Goal: Transaction & Acquisition: Purchase product/service

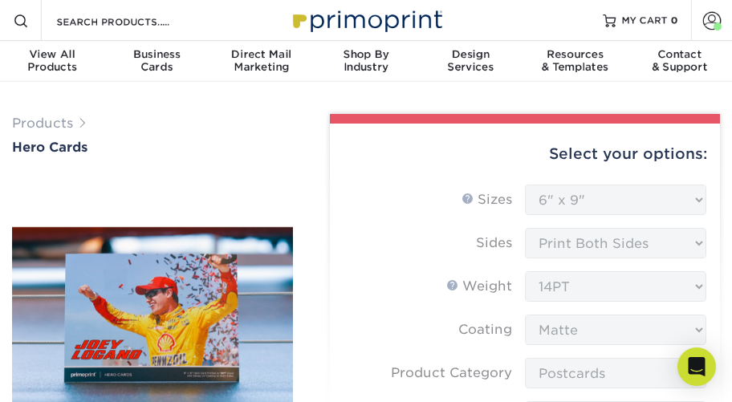
select select "6.00x9.00"
select select "9b7272e0-d6c8-4c3c-8e97-d3a1bcdab858"
select select "upload"
select select "500 – $229.00"
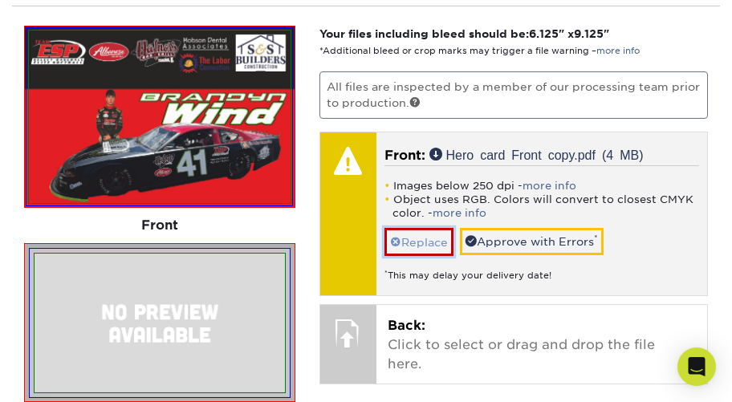
click at [421, 243] on link "Replace" at bounding box center [418, 242] width 69 height 28
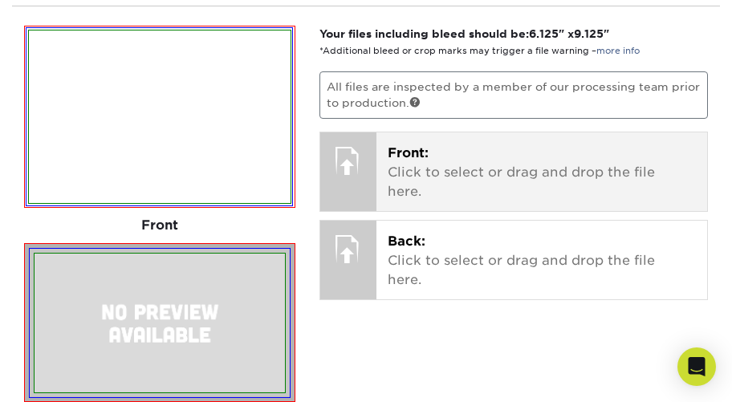
click at [393, 152] on span "Front:" at bounding box center [408, 152] width 41 height 15
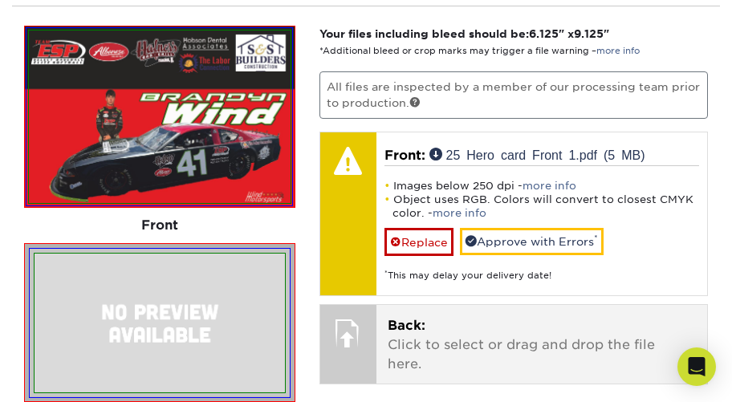
click at [360, 351] on div at bounding box center [348, 333] width 56 height 56
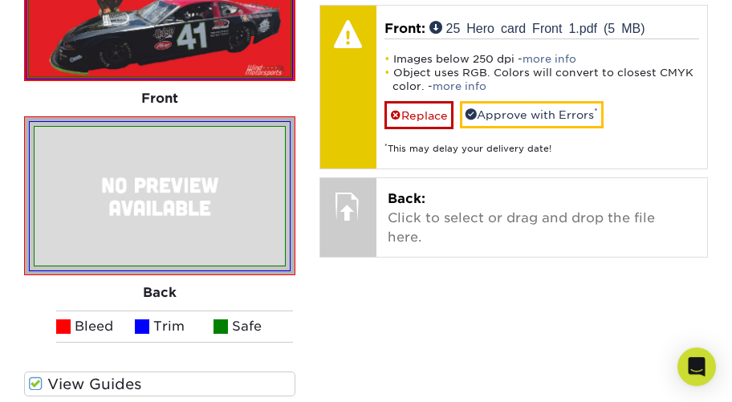
scroll to position [997, 0]
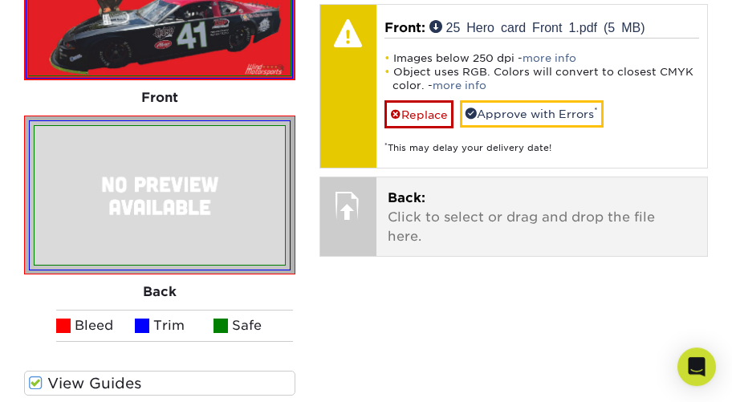
click at [378, 221] on div "Back: Click to select or drag and drop the file here. Choose file" at bounding box center [541, 216] width 331 height 79
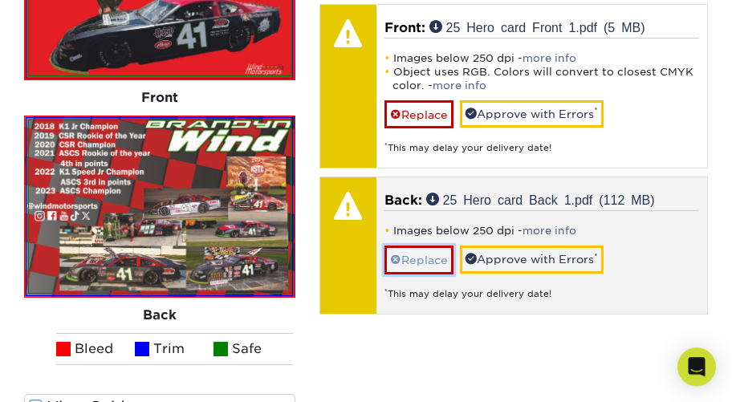
click at [422, 258] on link "Replace" at bounding box center [418, 260] width 69 height 28
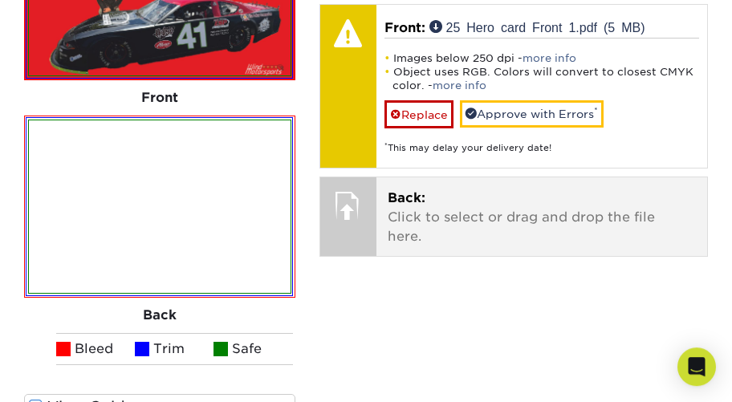
click at [394, 211] on p "Back: Click to select or drag and drop the file here." at bounding box center [542, 218] width 309 height 58
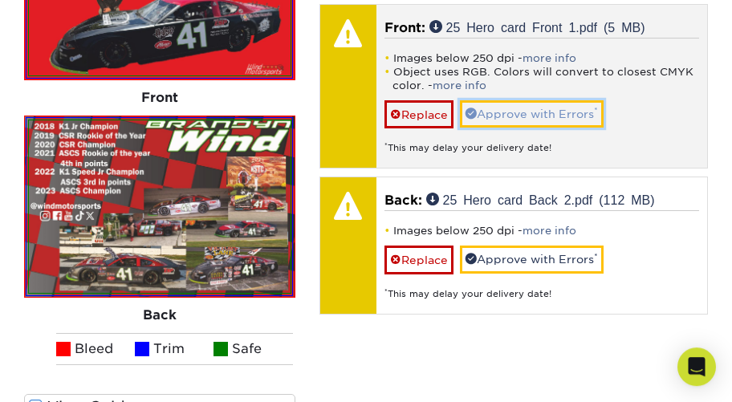
click at [527, 107] on link "Approve with Errors *" at bounding box center [532, 113] width 144 height 27
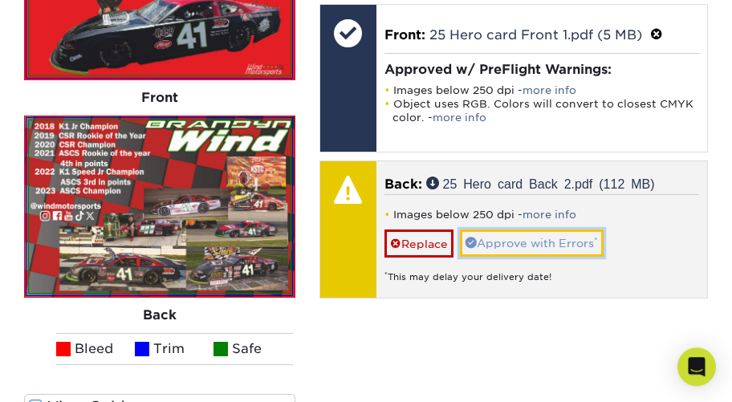
click at [530, 239] on link "Approve with Errors *" at bounding box center [532, 242] width 144 height 27
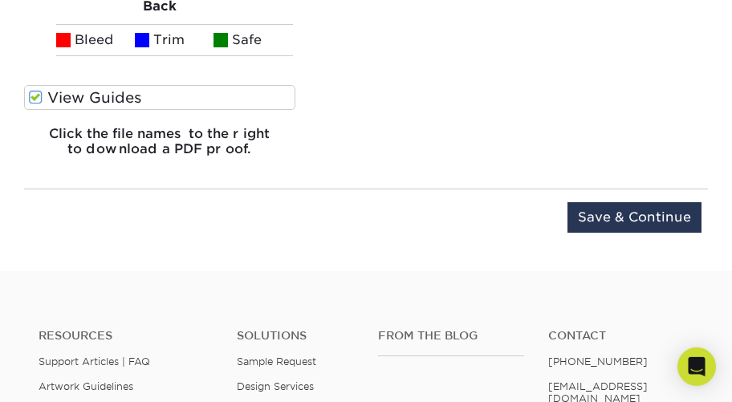
scroll to position [1306, 0]
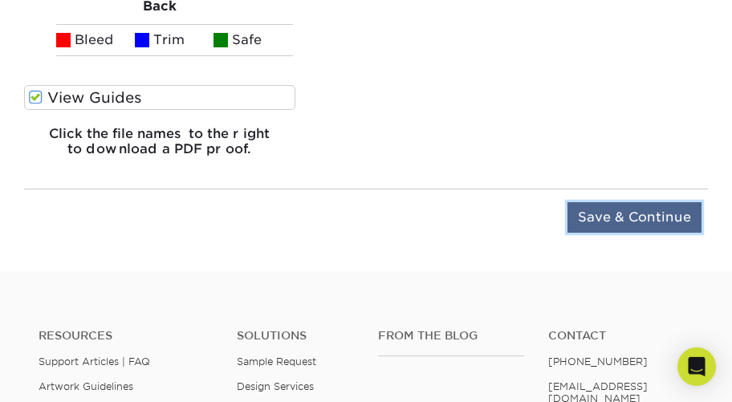
click at [624, 219] on input "Save & Continue" at bounding box center [634, 217] width 134 height 30
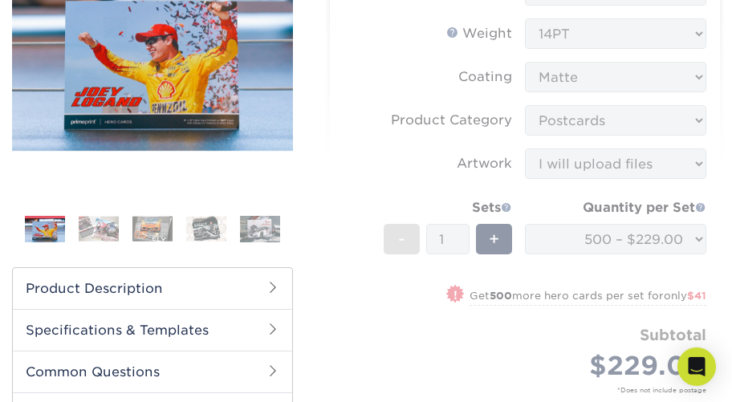
scroll to position [253, 0]
click at [605, 238] on form "Sizes Help Sizes Please Select 1.5" x 7" 4" x 6" 5" x 7" 6" x 8" 6" x 8.5" 6" x…" at bounding box center [525, 181] width 364 height 498
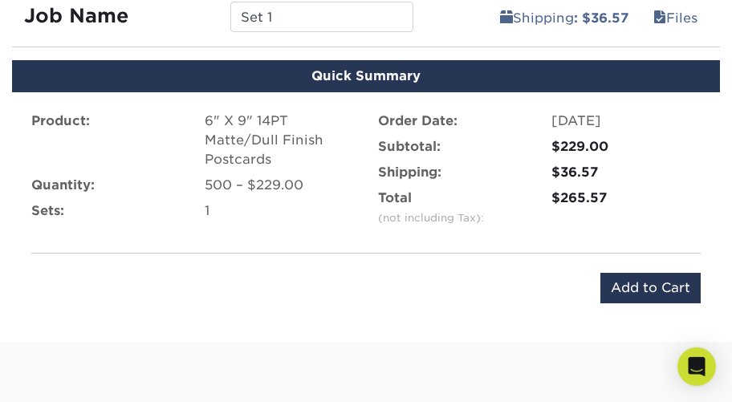
scroll to position [831, 0]
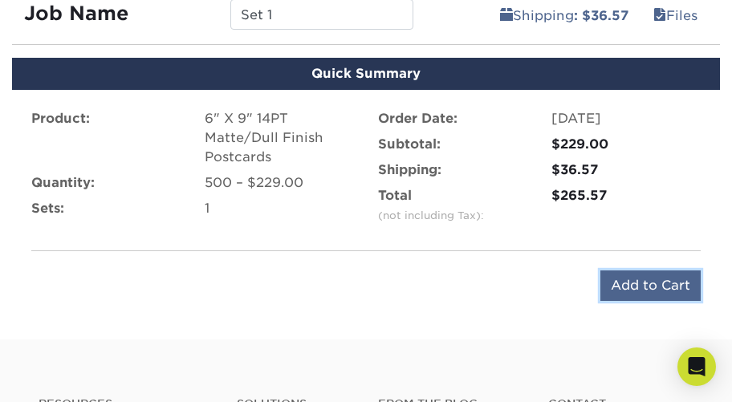
click at [644, 279] on input "Add to Cart" at bounding box center [650, 285] width 100 height 30
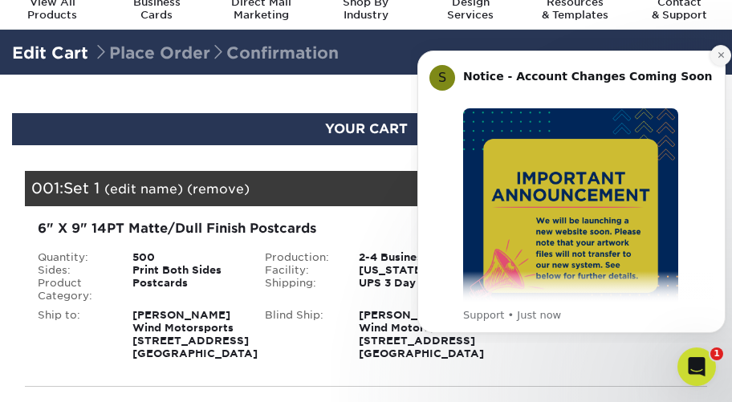
click at [716, 57] on button "Dismiss notification" at bounding box center [720, 55] width 21 height 21
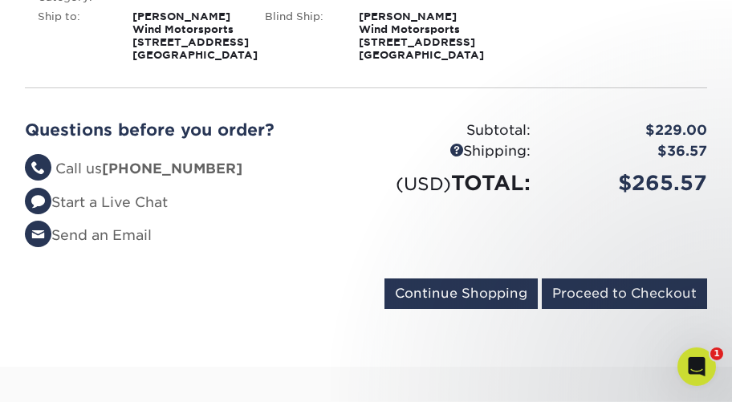
scroll to position [352, 0]
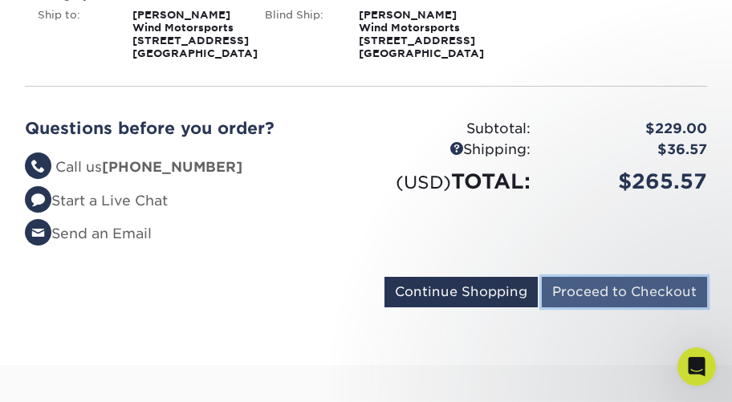
click at [580, 307] on input "Proceed to Checkout" at bounding box center [624, 292] width 165 height 30
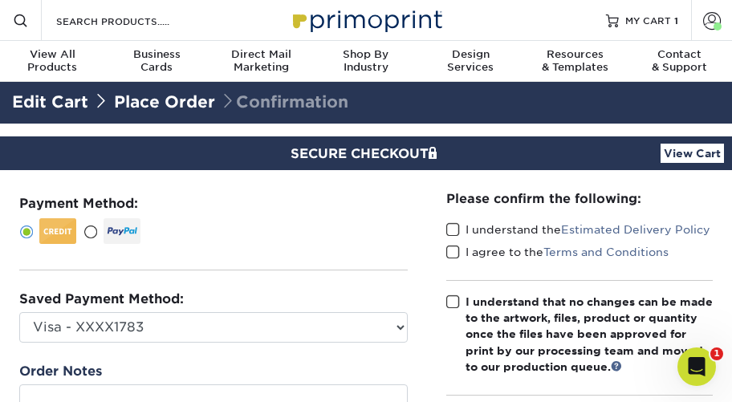
click at [89, 229] on span at bounding box center [90, 232] width 14 height 15
click at [0, 0] on input "radio" at bounding box center [0, 0] width 0 height 0
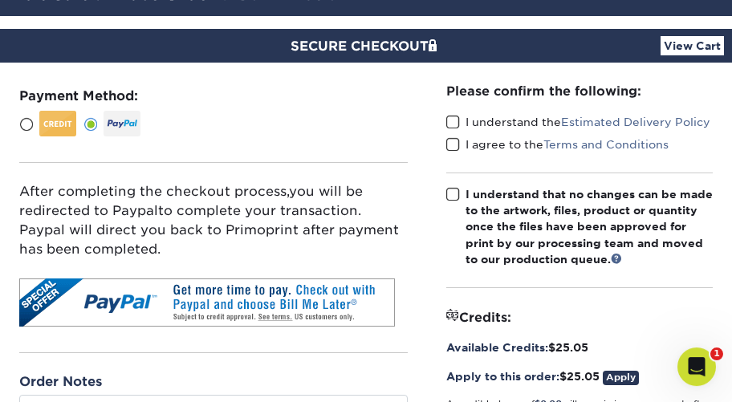
scroll to position [104, 0]
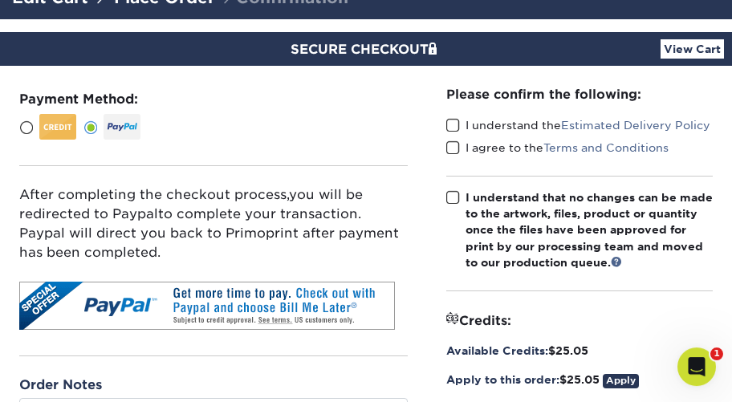
click at [452, 123] on span at bounding box center [453, 125] width 14 height 15
click at [0, 0] on input "I understand the Estimated Delivery Policy" at bounding box center [0, 0] width 0 height 0
click at [452, 147] on span at bounding box center [453, 147] width 14 height 15
click at [0, 0] on input "I agree to the Terms and Conditions" at bounding box center [0, 0] width 0 height 0
click at [449, 193] on span at bounding box center [453, 197] width 14 height 15
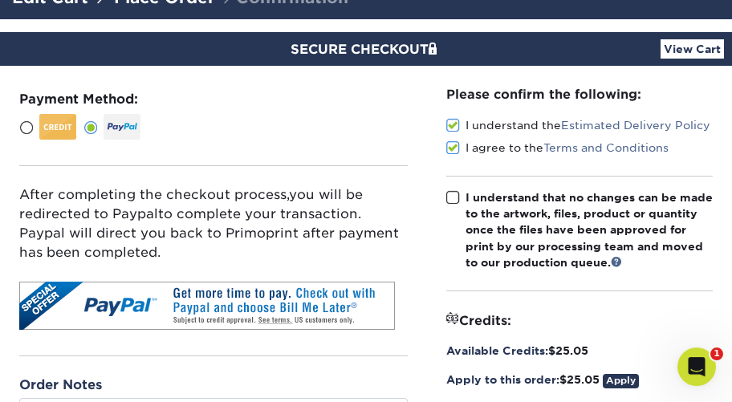
click at [0, 0] on input "I understand that no changes can be made to the artwork, files, product or quan…" at bounding box center [0, 0] width 0 height 0
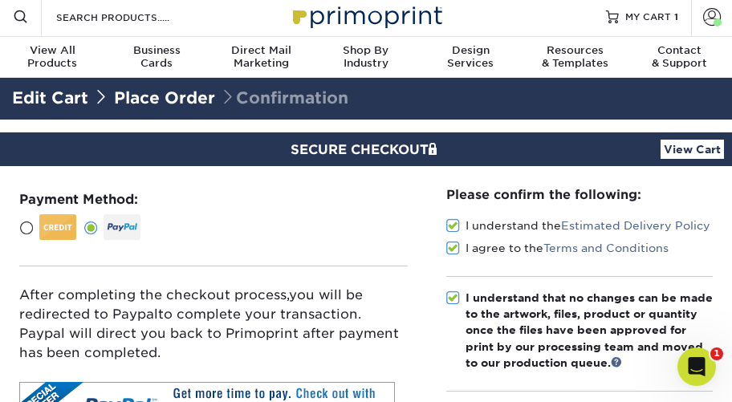
scroll to position [0, 0]
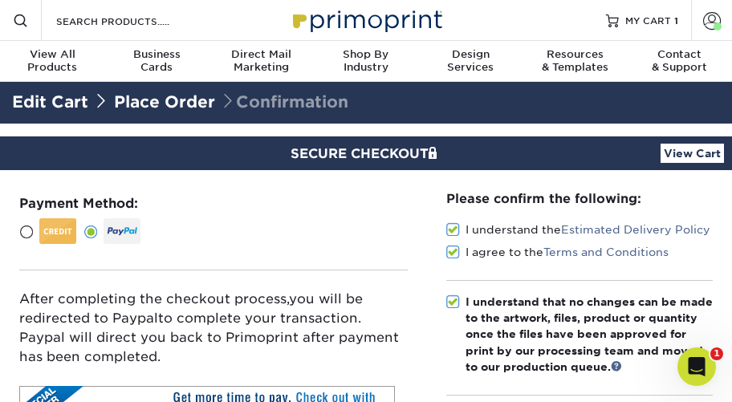
click at [62, 100] on link "Edit Cart" at bounding box center [50, 101] width 76 height 19
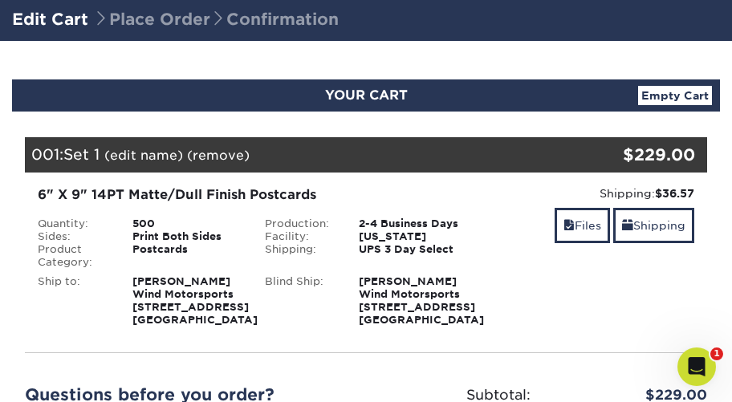
scroll to position [86, 0]
click at [156, 193] on div "6" X 9" 14PT Matte/Dull Finish Postcards" at bounding box center [252, 194] width 429 height 19
click at [160, 256] on div "Postcards" at bounding box center [186, 256] width 132 height 26
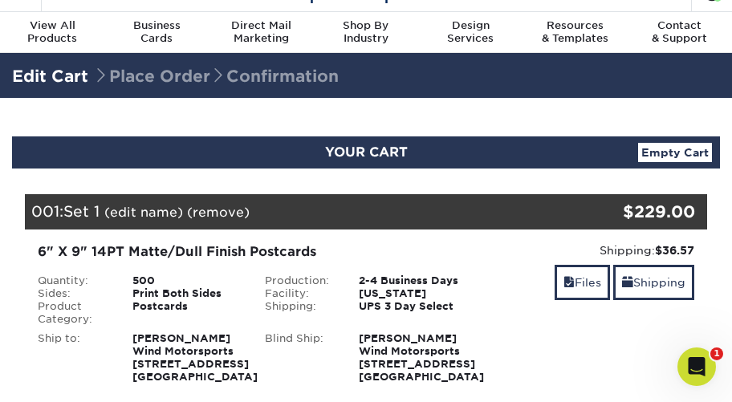
scroll to position [0, 0]
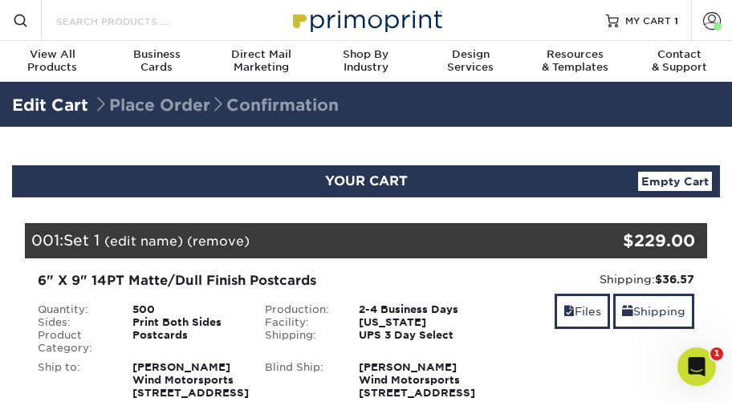
click at [136, 23] on input "Search Products" at bounding box center [133, 20] width 156 height 19
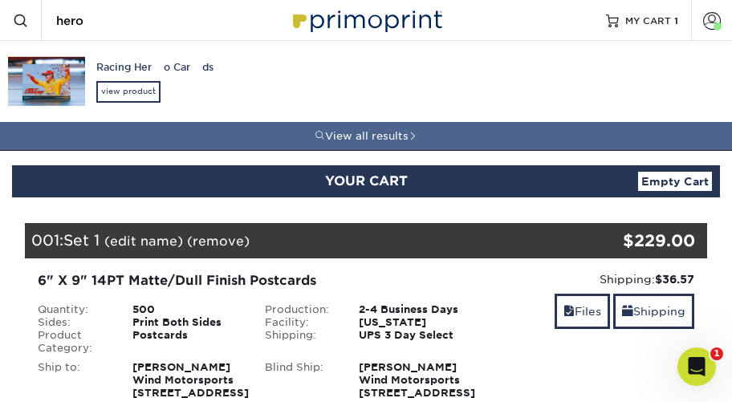
type input "hero"
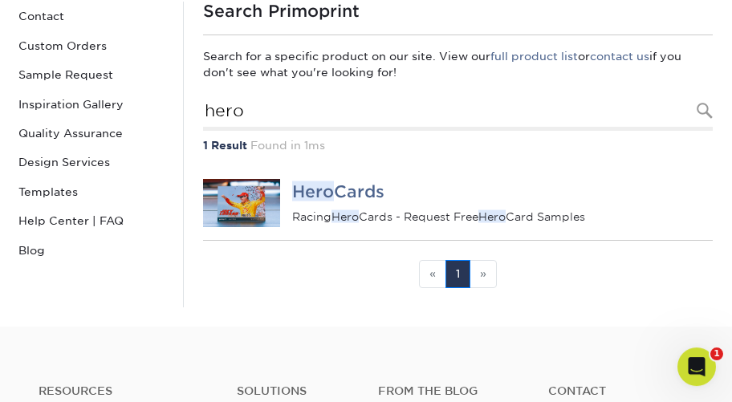
scroll to position [149, 0]
click at [317, 193] on em "Hero" at bounding box center [313, 191] width 42 height 20
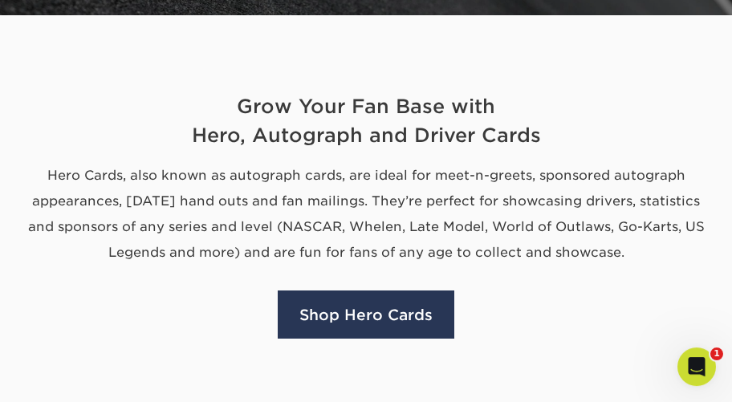
scroll to position [511, 0]
click at [385, 312] on link "Shop Hero Cards" at bounding box center [366, 314] width 177 height 48
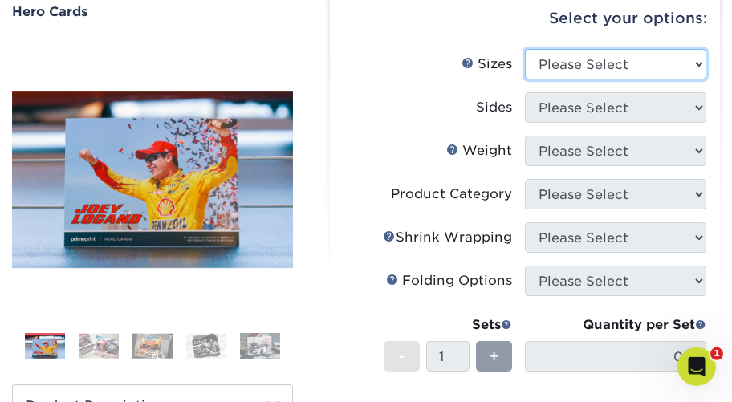
click at [525, 49] on select "Please Select 1.5" x 7" 4" x 6" 5" x 7" 6" x 8" 6" x 8.5" 6" x 9" 7" x 8.5" 7.5…" at bounding box center [615, 64] width 181 height 30
select select "6.00x9.00"
click option "6" x 9"" at bounding box center [0, 0] width 0 height 0
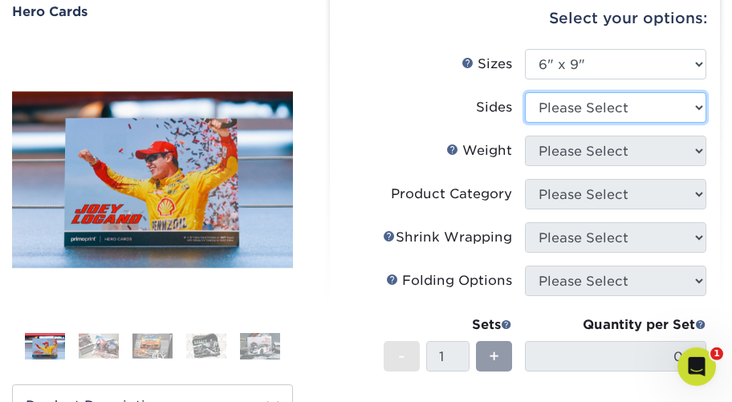
click at [525, 92] on select "Please Select Print Both Sides Print Front Only" at bounding box center [615, 107] width 181 height 30
select select "13abbda7-1d64-4f25-8bb2-c179b224825d"
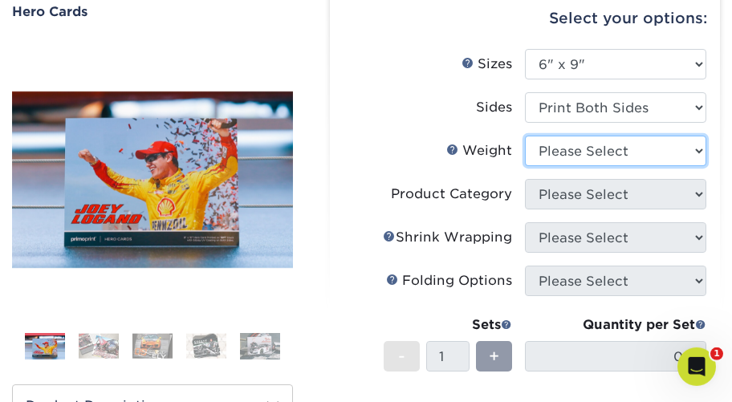
click at [525, 136] on select "Please Select 16PT 14PT 100LB" at bounding box center [615, 151] width 181 height 30
select select "14PT"
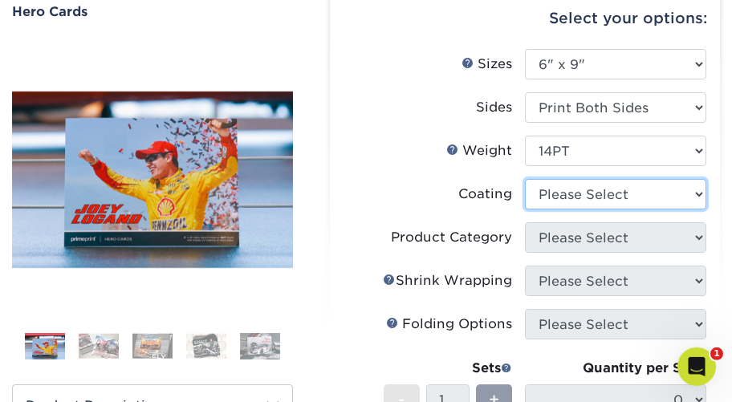
click at [525, 179] on select at bounding box center [615, 194] width 181 height 30
select select "121bb7b5-3b4d-429f-bd8d-bbf80e953313"
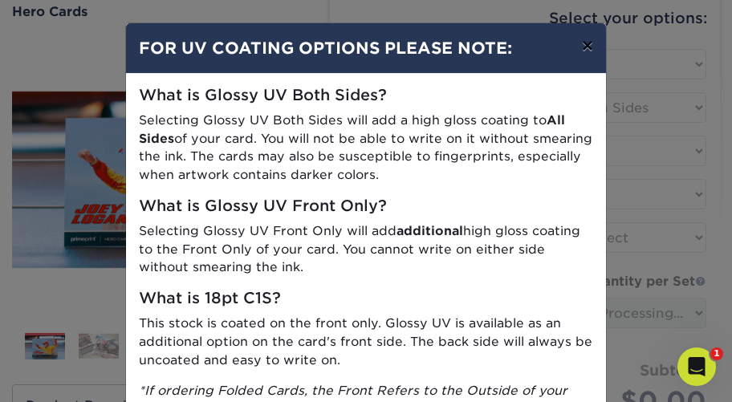
click at [588, 52] on button "×" at bounding box center [587, 45] width 37 height 45
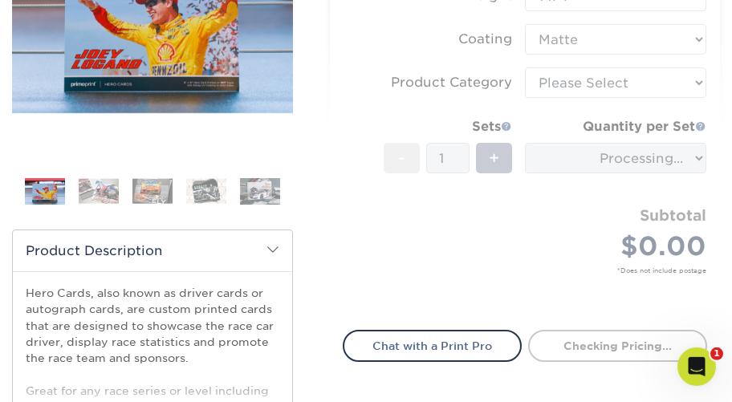
scroll to position [258, 0]
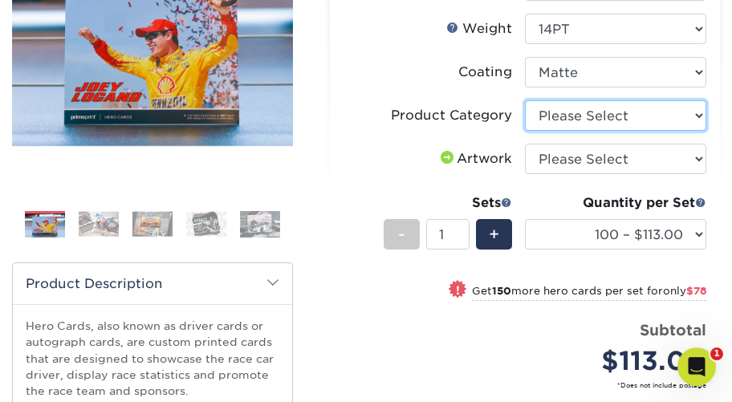
click at [525, 100] on select "Please Select Postcards" at bounding box center [615, 115] width 181 height 30
select select "9b7272e0-d6c8-4c3c-8e97-d3a1bcdab858"
click option "Postcards" at bounding box center [0, 0] width 0 height 0
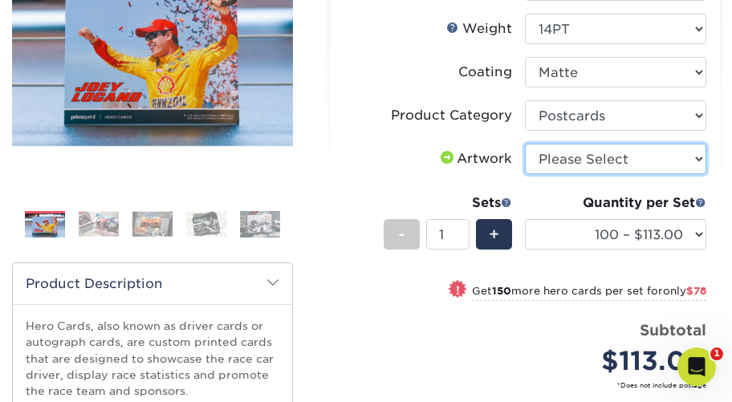
select select "upload"
click option "I will upload files" at bounding box center [0, 0] width 0 height 0
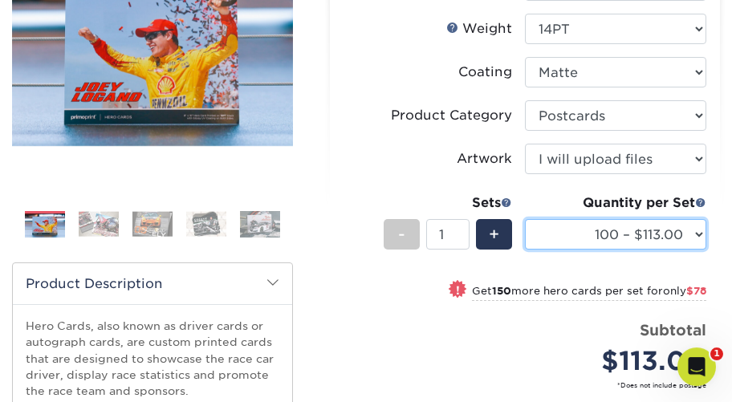
click at [525, 219] on select "100 – $113.00 250 – $191.00 500 – $229.00 1000 – $270.00 2500 – $438.00 5000 – …" at bounding box center [615, 234] width 181 height 30
select select "1000 – $270.00"
click option "1000 – $270.00" at bounding box center [0, 0] width 0 height 0
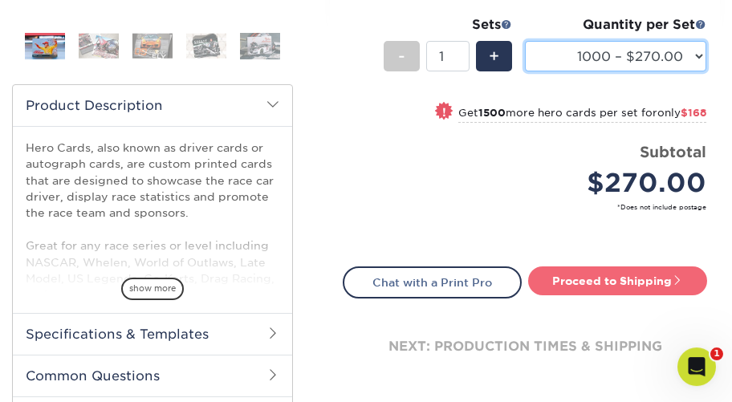
scroll to position [436, 0]
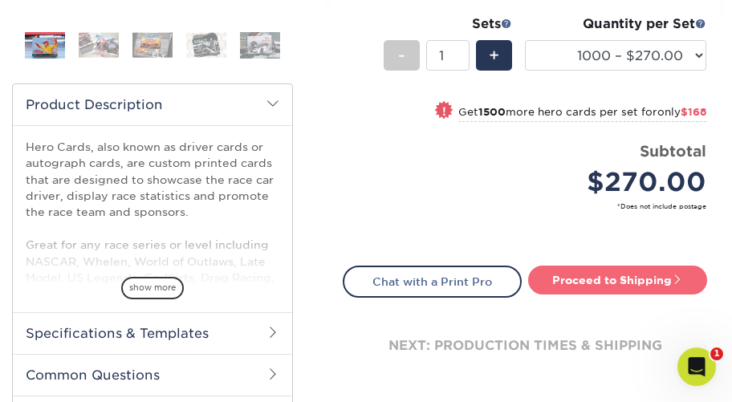
click at [611, 279] on link "Proceed to Shipping" at bounding box center [617, 280] width 179 height 29
type input "Set 1"
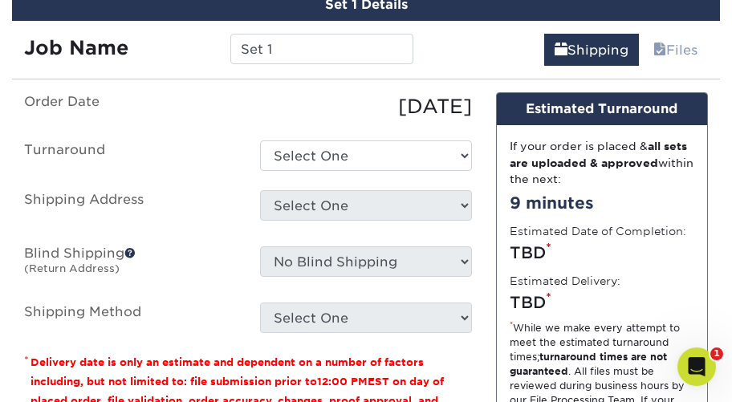
scroll to position [946, 0]
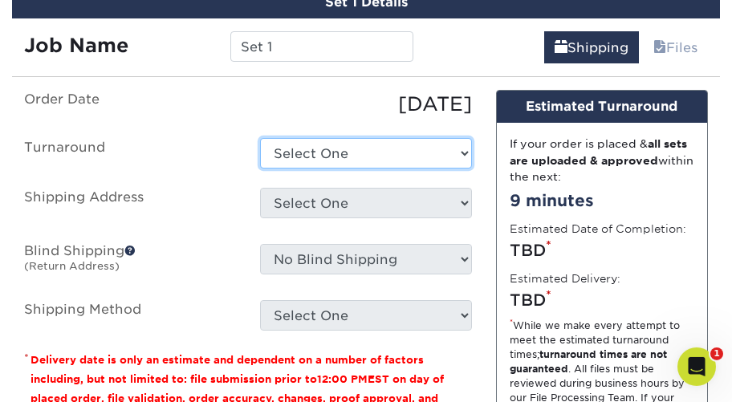
click at [260, 138] on select "Select One 2-4 Business Days 2 Day Next Business Day" at bounding box center [366, 153] width 212 height 30
select select "c64e19fb-4fe9-4c1d-9a04-84c1266948ce"
click option "2-4 Business Days" at bounding box center [0, 0] width 0 height 0
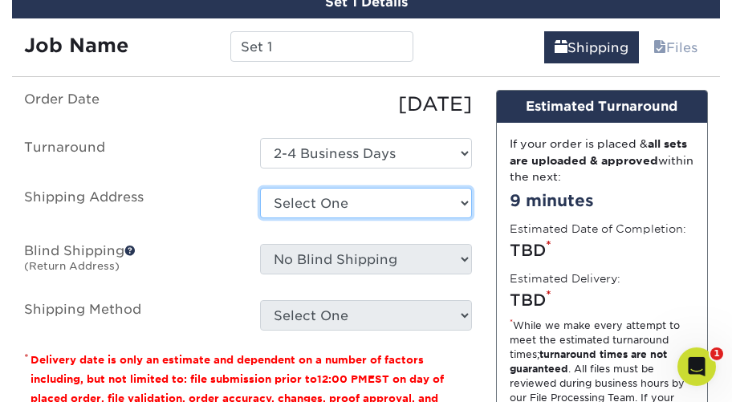
click at [260, 188] on select "Select One Wind Motorsports + Add New Address" at bounding box center [366, 203] width 212 height 30
select select "152030"
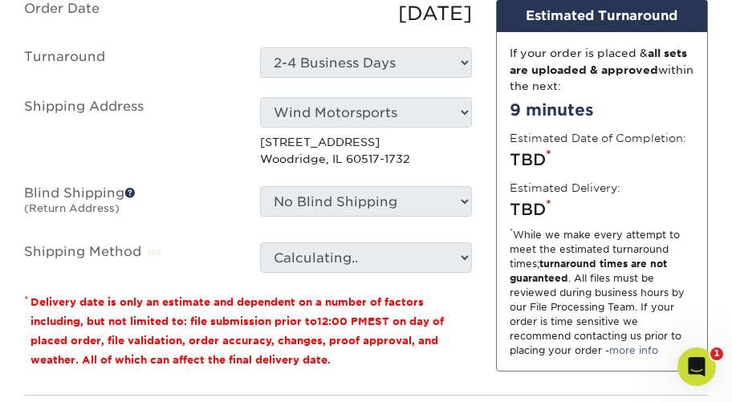
scroll to position [1037, 0]
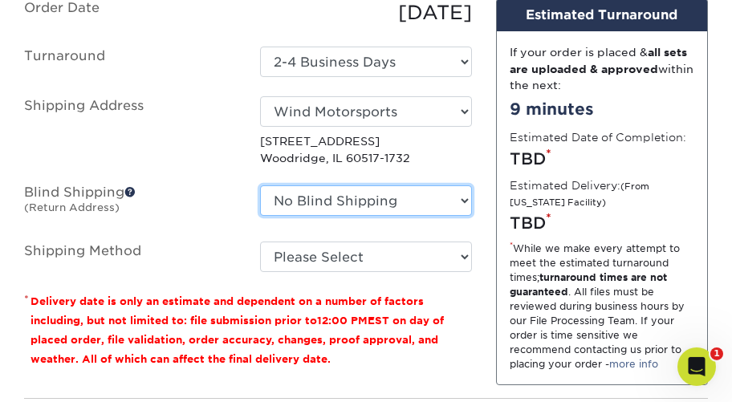
click at [260, 185] on select "No Blind Shipping Wind Motorsports + Add New Address" at bounding box center [366, 200] width 212 height 30
select select "152030"
click option "Wind Motorsports" at bounding box center [0, 0] width 0 height 0
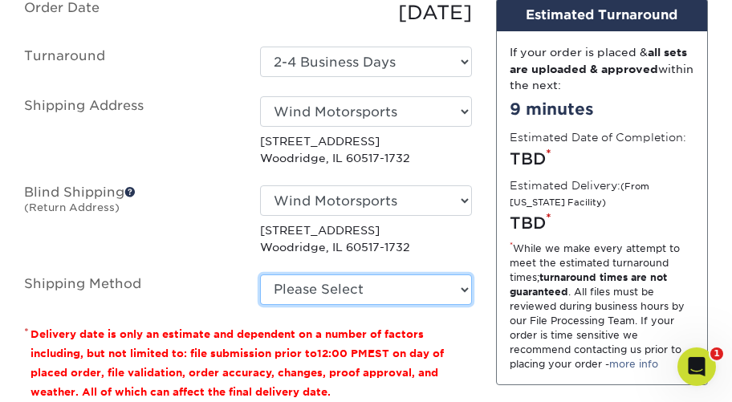
click at [260, 274] on select "Please Select Ground Shipping (+$30.56) 3 Day Shipping Service (+$45.79) 2 Day …" at bounding box center [366, 289] width 212 height 30
select select "12"
click option "3 Day Shipping Service (+$45.79)" at bounding box center [0, 0] width 0 height 0
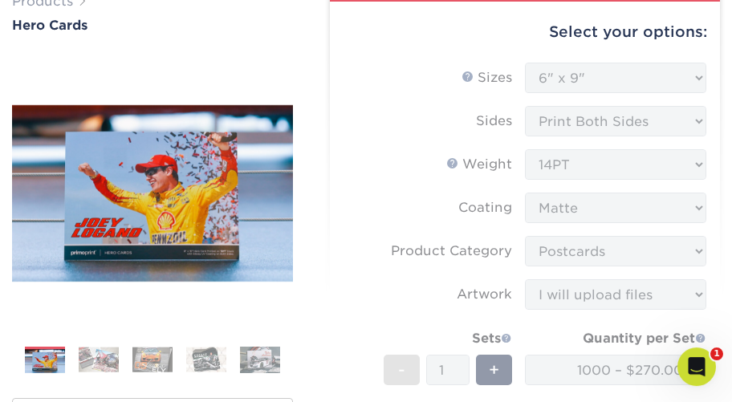
scroll to position [0, 0]
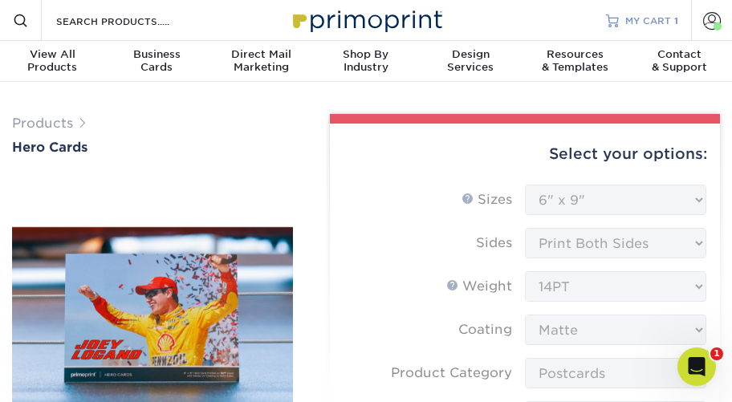
click at [648, 23] on span "MY CART" at bounding box center [648, 21] width 46 height 14
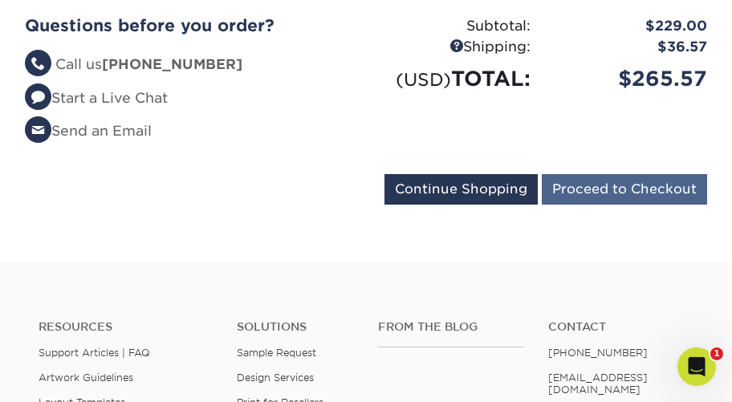
scroll to position [456, 0]
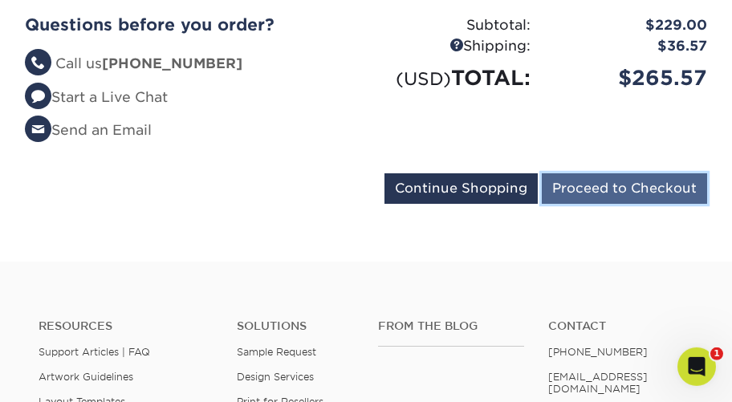
click at [610, 204] on input "Proceed to Checkout" at bounding box center [624, 188] width 165 height 30
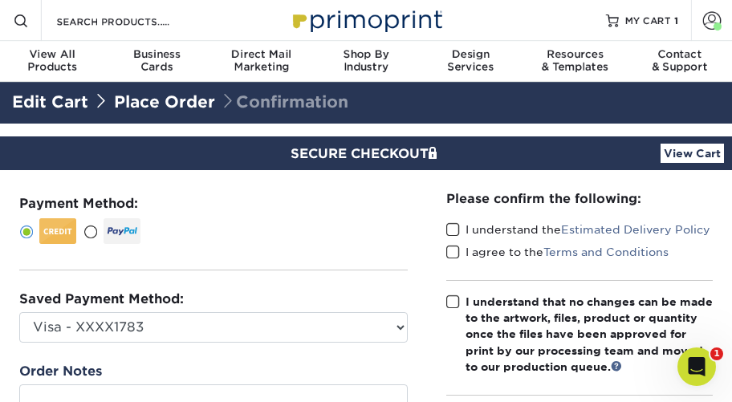
click at [108, 236] on div at bounding box center [122, 231] width 37 height 26
click at [0, 0] on input "radio" at bounding box center [0, 0] width 0 height 0
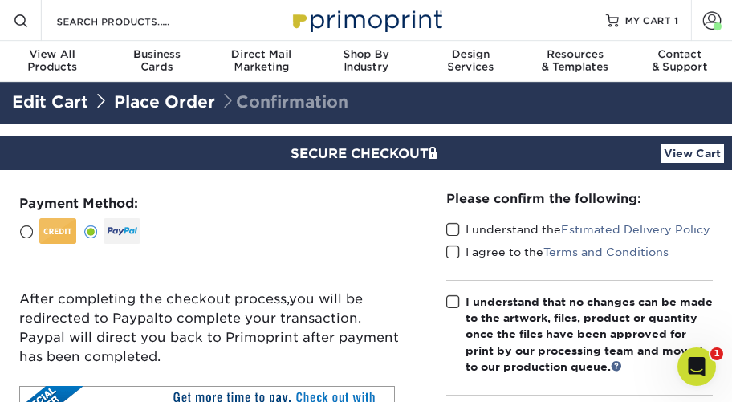
click at [451, 227] on span at bounding box center [453, 229] width 14 height 15
click at [0, 0] on input "I understand the Estimated Delivery Policy" at bounding box center [0, 0] width 0 height 0
click at [454, 250] on span at bounding box center [453, 252] width 14 height 15
click at [0, 0] on input "I agree to the Terms and Conditions" at bounding box center [0, 0] width 0 height 0
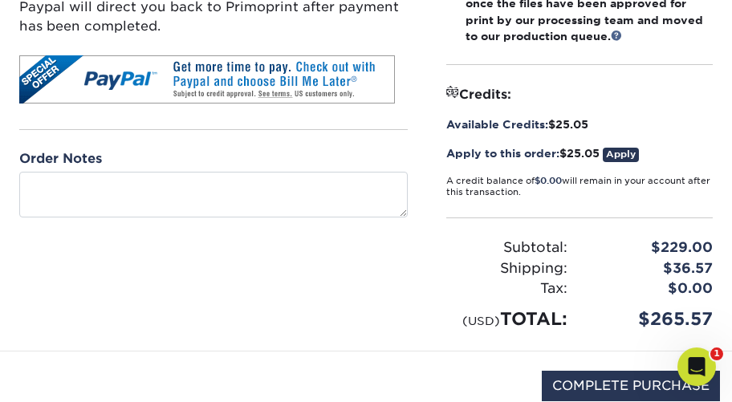
scroll to position [331, 0]
click at [625, 161] on link "Apply" at bounding box center [621, 155] width 36 height 14
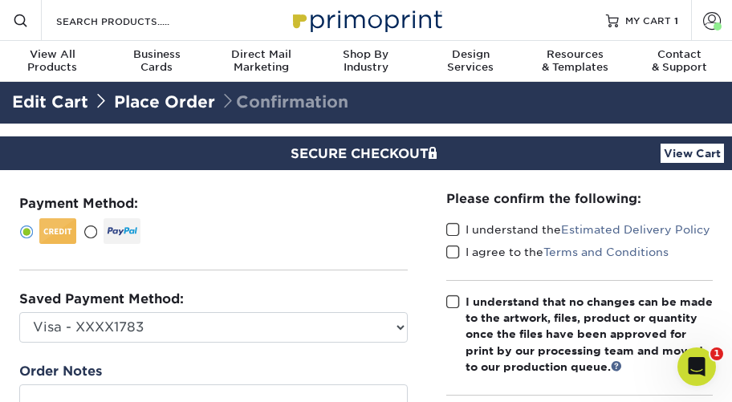
click at [124, 229] on div at bounding box center [122, 231] width 37 height 26
click at [0, 0] on input "radio" at bounding box center [0, 0] width 0 height 0
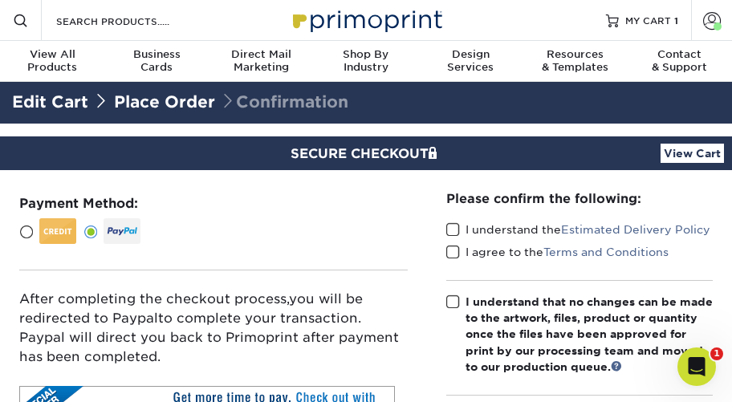
click at [449, 222] on span at bounding box center [453, 229] width 14 height 15
click at [0, 0] on input "I understand the Estimated Delivery Policy" at bounding box center [0, 0] width 0 height 0
click at [453, 246] on span at bounding box center [453, 252] width 14 height 15
click at [0, 0] on input "I agree to the Terms and Conditions" at bounding box center [0, 0] width 0 height 0
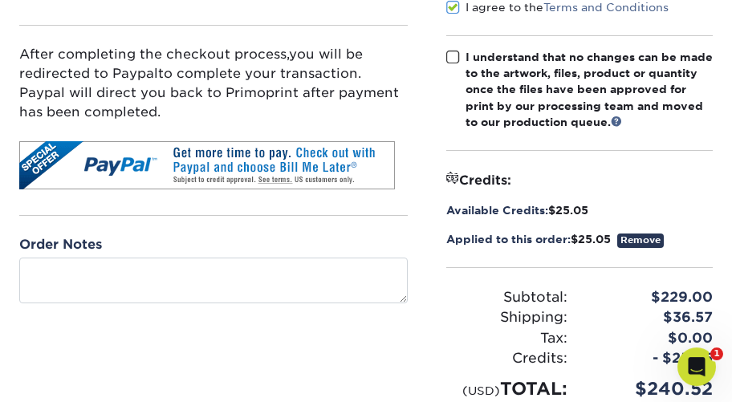
scroll to position [244, 0]
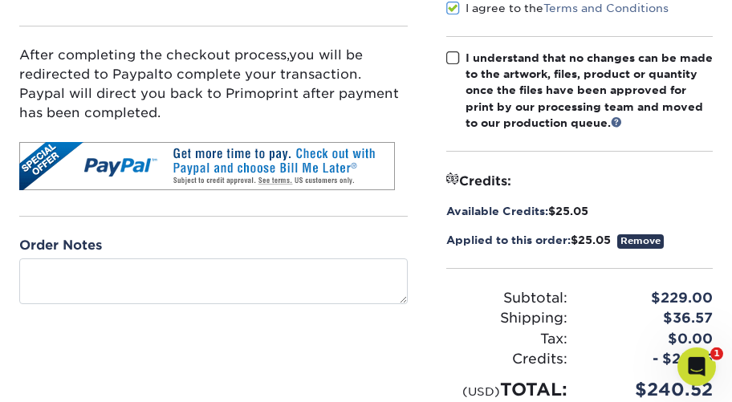
click at [453, 55] on span at bounding box center [453, 58] width 14 height 15
click at [0, 0] on input "I understand that no changes can be made to the artwork, files, product or quan…" at bounding box center [0, 0] width 0 height 0
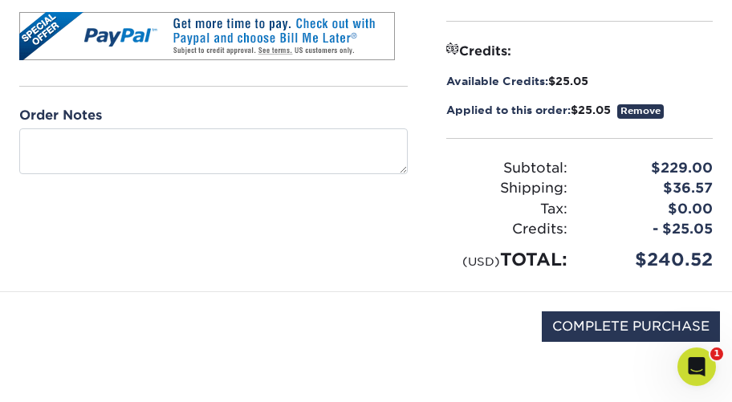
scroll to position [376, 0]
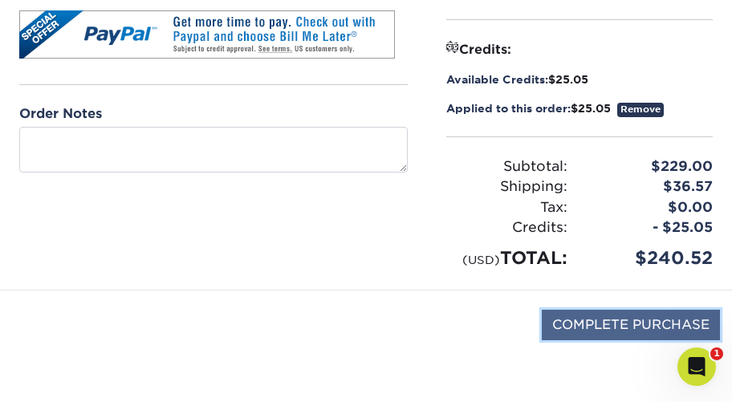
click at [587, 340] on input "COMPLETE PURCHASE" at bounding box center [631, 325] width 178 height 30
type input "PROCESSING, PLEASE WAIT..."
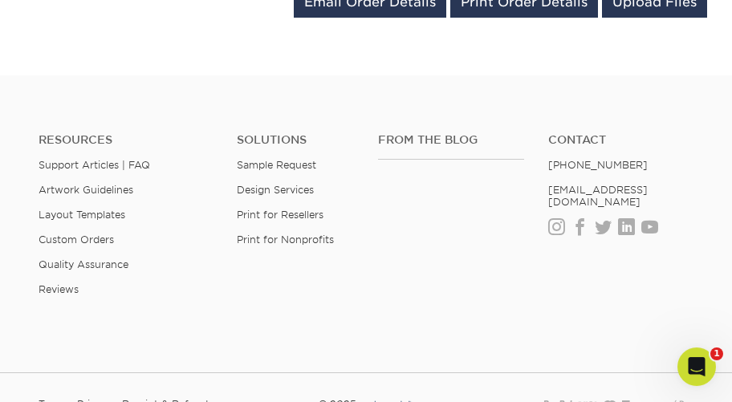
scroll to position [948, 0]
